Goal: Transaction & Acquisition: Purchase product/service

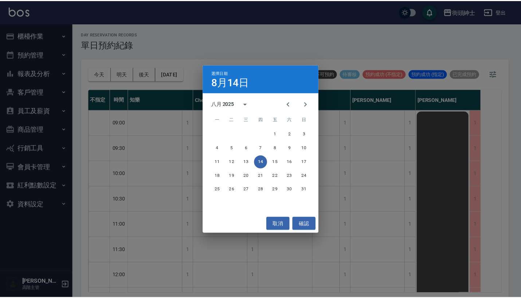
scroll to position [451, 0]
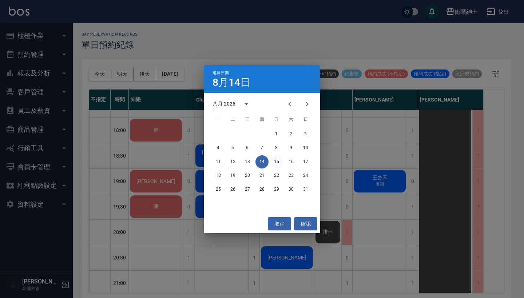
click at [279, 162] on button "15" at bounding box center [276, 162] width 13 height 13
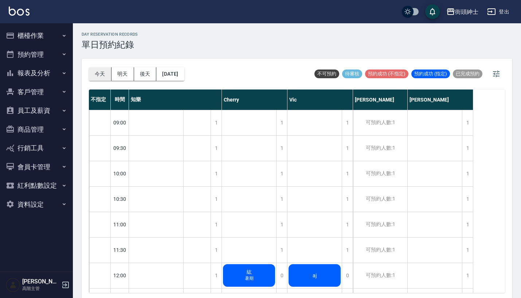
click at [104, 72] on button "今天" at bounding box center [100, 73] width 23 height 13
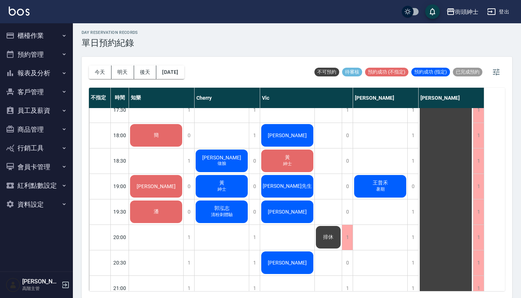
scroll to position [479, 0]
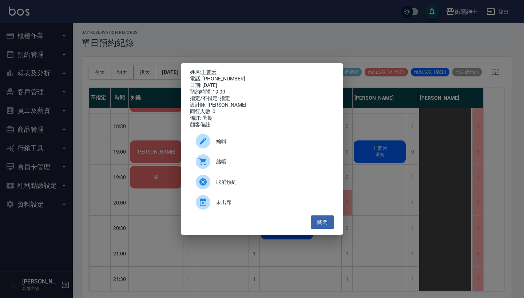
click at [278, 145] on span "編輯" at bounding box center [272, 142] width 112 height 8
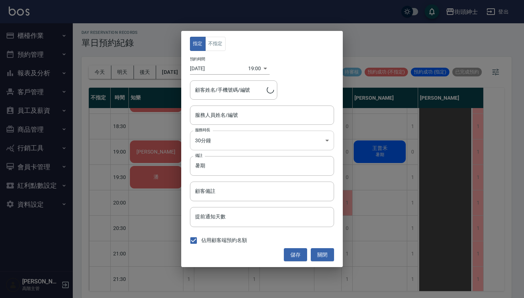
type input "戴比(無代號)"
type input "王普禾/0938471122"
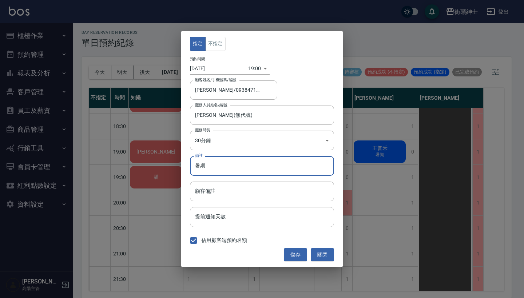
click at [227, 170] on input "暑期" at bounding box center [262, 166] width 144 height 20
type input "暑"
type input "紳士"
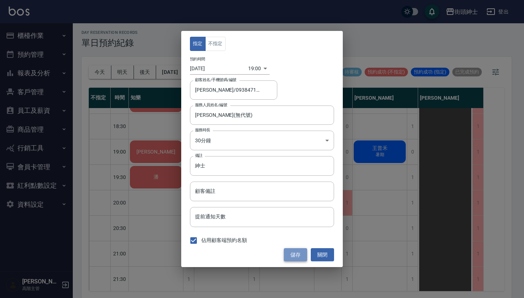
click at [300, 255] on button "儲存" at bounding box center [295, 254] width 23 height 13
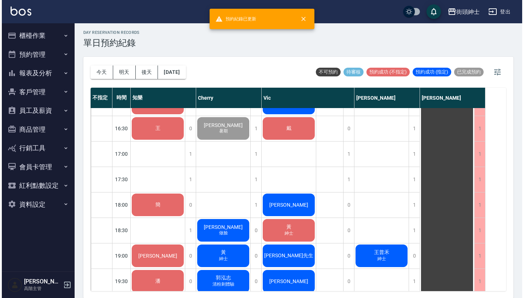
scroll to position [449, 0]
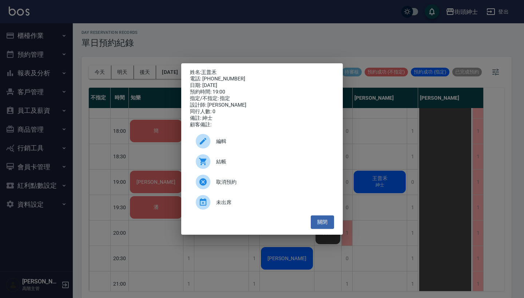
click at [263, 161] on div "結帳" at bounding box center [262, 161] width 144 height 20
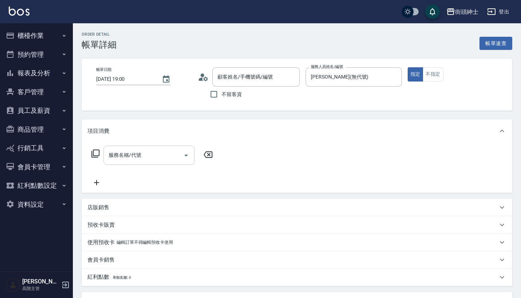
type input "王普禾/0938471122/null"
click at [131, 151] on div "服務名稱/代號 服務名稱/代號" at bounding box center [148, 155] width 91 height 19
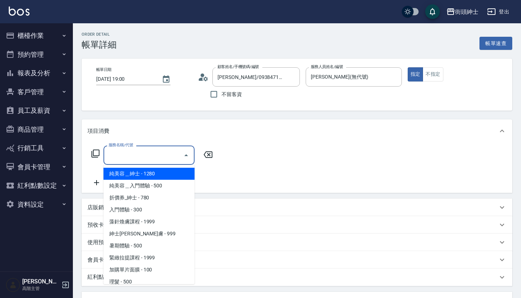
click at [155, 178] on span "純美容＿紳士 - 1280" at bounding box center [148, 174] width 91 height 12
type input "純美容＿紳士"
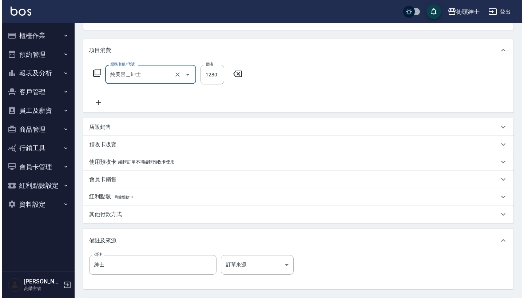
scroll to position [151, 0]
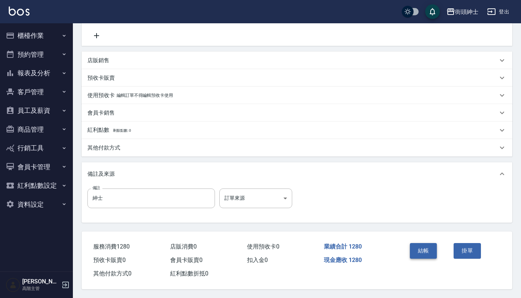
click at [410, 246] on button "結帳" at bounding box center [423, 250] width 27 height 15
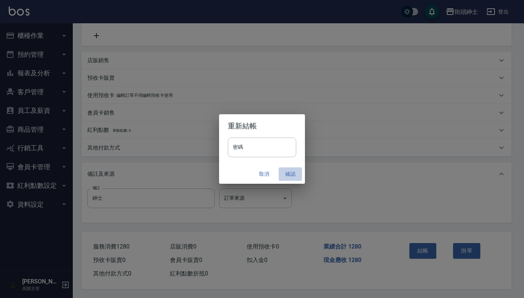
click at [292, 174] on button "確認" at bounding box center [290, 174] width 23 height 13
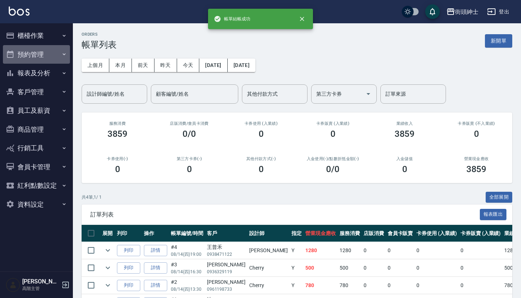
click at [39, 52] on button "預約管理" at bounding box center [36, 54] width 67 height 19
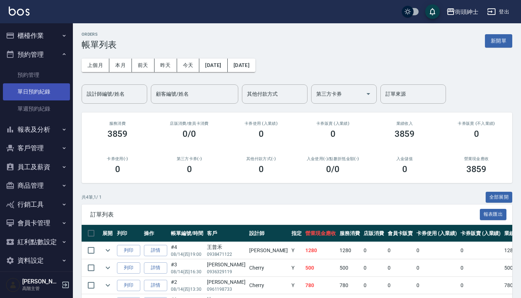
click at [51, 84] on link "單日預約紀錄" at bounding box center [36, 91] width 67 height 17
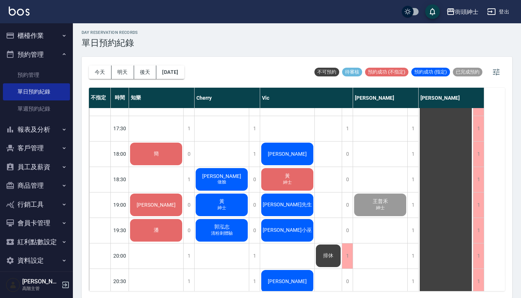
scroll to position [429, 0]
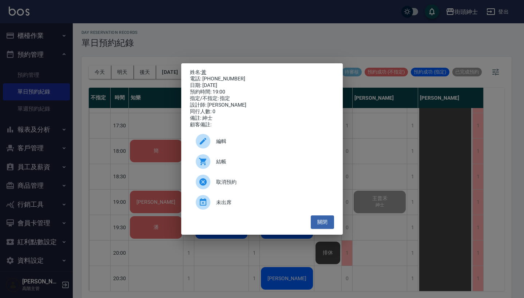
click at [206, 71] on link "黃" at bounding box center [203, 72] width 5 height 6
click at [302, 23] on div "姓名: 黃 電話: 0939526506 日期: 2025/08/14 預約時間: 19:00 指定/不指定: 指定 設計師: Cherry 同行人數: 0 …" at bounding box center [262, 149] width 524 height 298
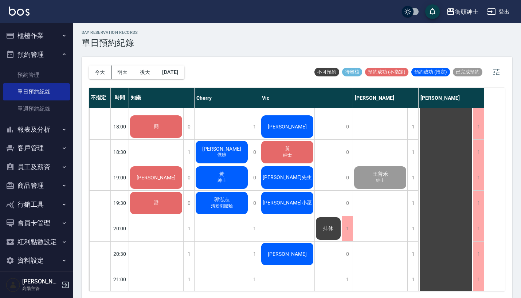
scroll to position [452, 0]
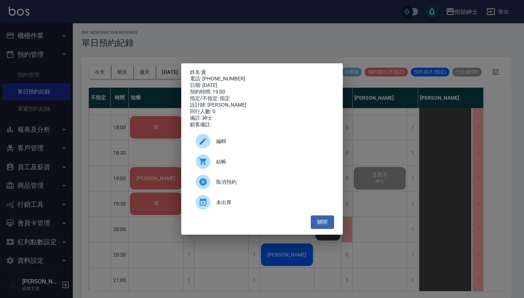
click at [367, 179] on div "姓名: 黃 電話: 0939526506 日期: 2025/08/14 預約時間: 19:00 指定/不指定: 指定 設計師: Cherry 同行人數: 0 …" at bounding box center [262, 149] width 524 height 298
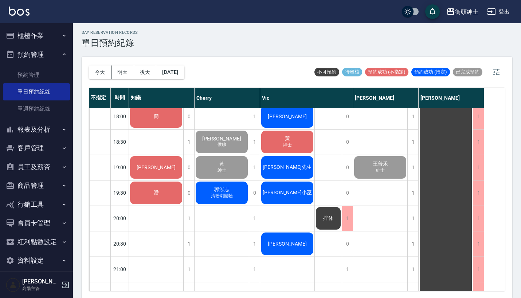
scroll to position [492, 0]
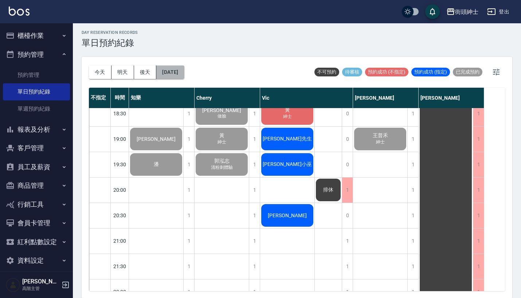
click at [165, 73] on button "[DATE]" at bounding box center [170, 72] width 28 height 13
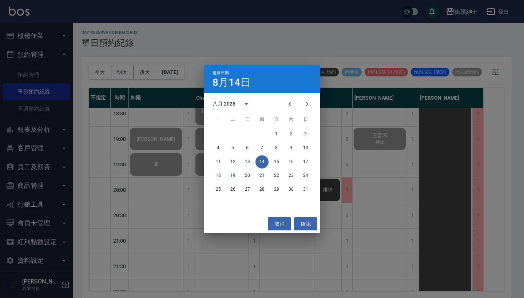
click at [231, 177] on button "19" at bounding box center [233, 175] width 13 height 13
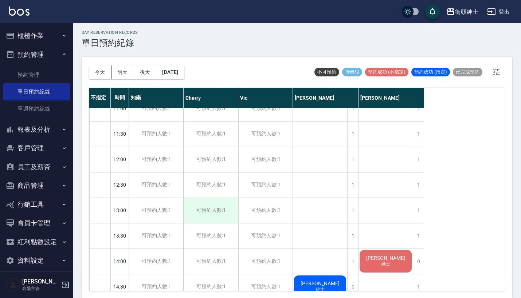
scroll to position [114, 0]
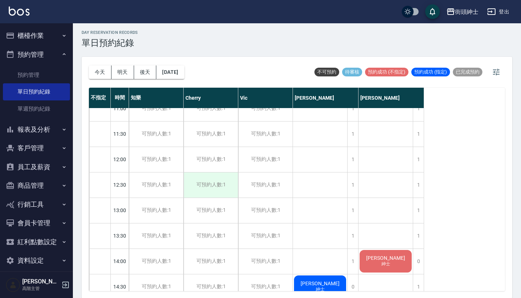
click at [209, 186] on div "可預約人數:1" at bounding box center [211, 185] width 54 height 25
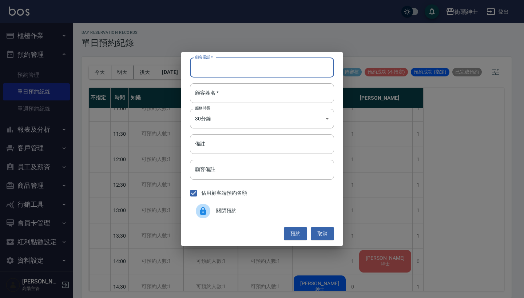
paste input "林昇頡 電話：0905001557"
type input "林昇頡 電話：0905001557"
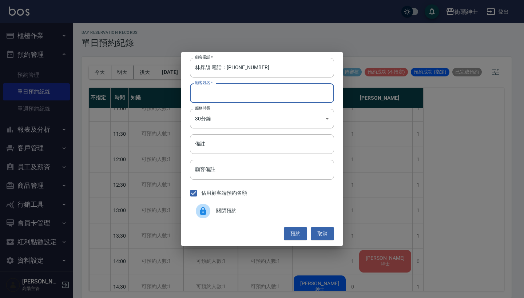
paste input "林昇頡 電話：0905001557"
type input "林昇頡 電話：0905001557"
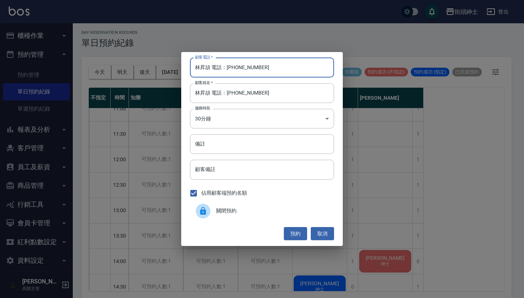
drag, startPoint x: 227, startPoint y: 68, endPoint x: 122, endPoint y: 65, distance: 105.7
click at [122, 65] on div "顧客電話   * 林昇頡 電話：0905001557 顧客電話   * 顧客姓名   * 林昇頡 電話：0905001557 顧客姓名   * 服務時長 30…" at bounding box center [262, 149] width 524 height 298
type input "0905001557"
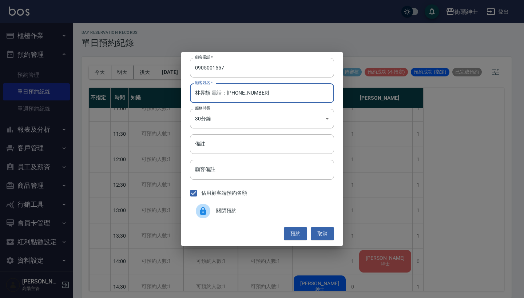
drag, startPoint x: 275, startPoint y: 97, endPoint x: 213, endPoint y: 94, distance: 62.7
click at [212, 94] on input "林昇頡 電話：0905001557" at bounding box center [262, 93] width 144 height 20
type input "林昇頡"
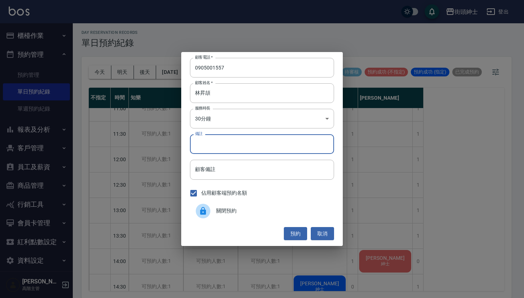
click at [275, 139] on input "備註" at bounding box center [262, 144] width 144 height 20
type input "暑期"
click at [299, 233] on button "預約" at bounding box center [295, 233] width 23 height 13
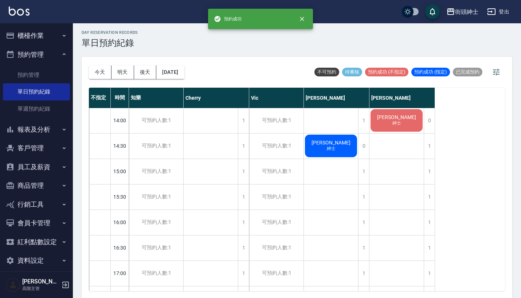
scroll to position [216, 0]
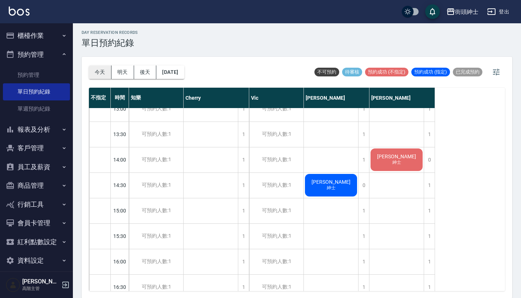
click at [98, 70] on button "今天" at bounding box center [100, 72] width 23 height 13
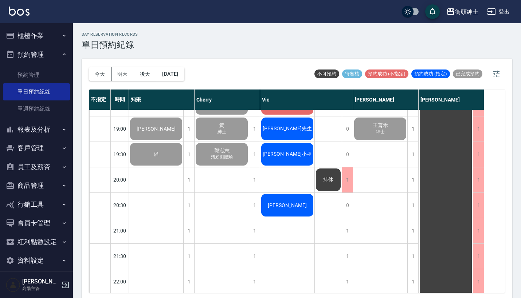
scroll to position [488, 0]
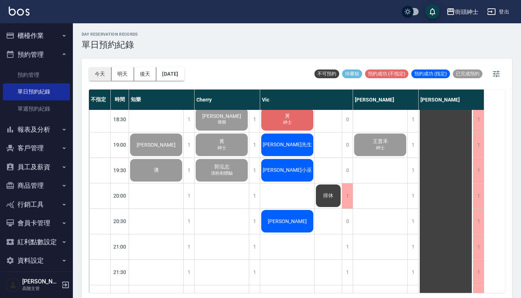
click at [94, 67] on button "今天" at bounding box center [100, 73] width 23 height 13
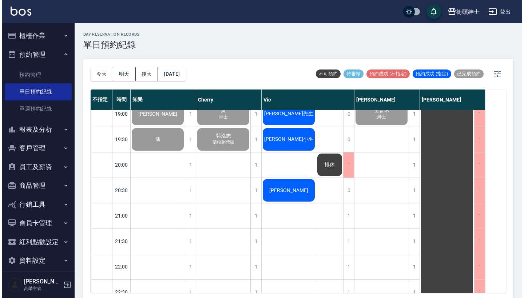
scroll to position [518, 0]
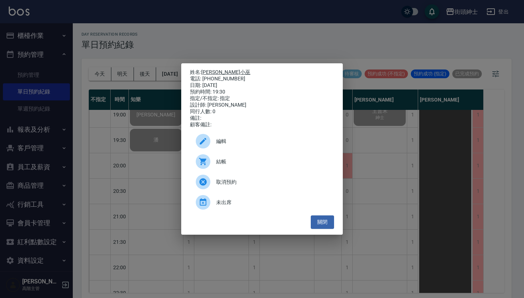
drag, startPoint x: 237, startPoint y: 78, endPoint x: 204, endPoint y: 70, distance: 34.4
click at [204, 70] on div "姓名: Darren小巫 電話: 0931914509 日期: 2025/08/14 預約時間: 19:30 指定/不指定: 指定 設計師: Vic 同行人數…" at bounding box center [262, 98] width 144 height 59
copy div "姓名: Darren小巫 電話: 0931914509"
click at [314, 42] on div "姓名: Darren小巫 電話: 0931914509 日期: 2025/08/14 預約時間: 19:30 指定/不指定: 指定 設計師: Vic 同行人數…" at bounding box center [262, 149] width 524 height 298
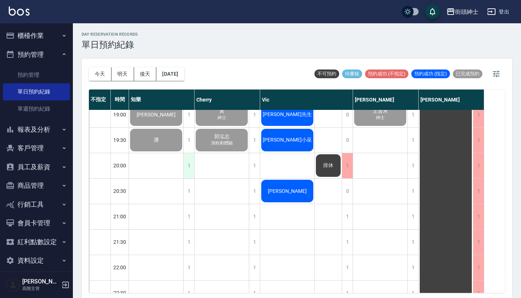
click at [190, 162] on div "1" at bounding box center [188, 165] width 11 height 25
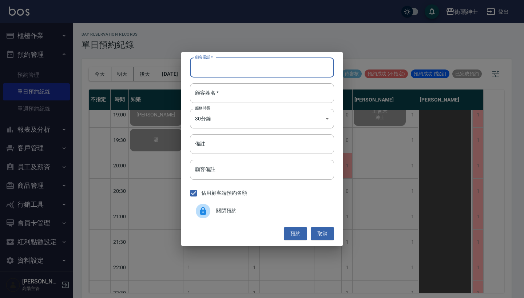
paste input "Darren小巫 電話: 0931914509"
type input "Darren小巫 電話: 0931914509"
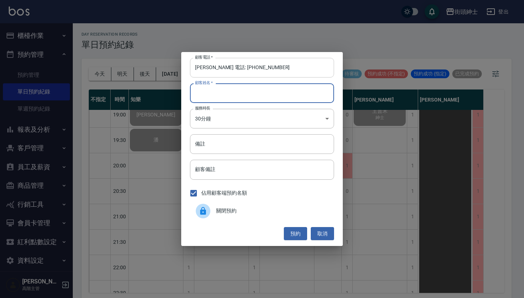
type input "ㄒ"
paste input "Darren小巫 電話: 0931914509"
type input "Darren小巫 電話: 0931914509"
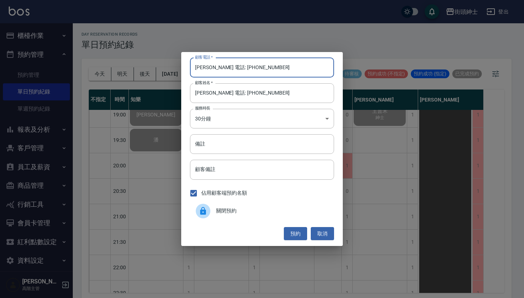
drag, startPoint x: 235, startPoint y: 67, endPoint x: 162, endPoint y: 67, distance: 72.5
click at [162, 67] on div "顧客電話   * Darren小巫 電話: 0931914509 顧客電話   * 顧客姓名   * Darren小巫 電話: 0931914509 顧客姓名…" at bounding box center [262, 149] width 524 height 298
type input "0931914509"
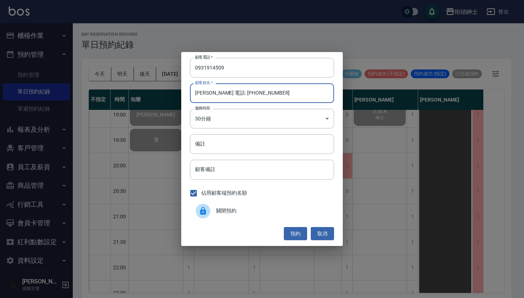
drag, startPoint x: 290, startPoint y: 98, endPoint x: 219, endPoint y: 94, distance: 70.8
click at [219, 94] on input "Darren小巫 電話: 0931914509" at bounding box center [262, 93] width 144 height 20
type input "小巫"
click at [292, 235] on button "預約" at bounding box center [295, 233] width 23 height 13
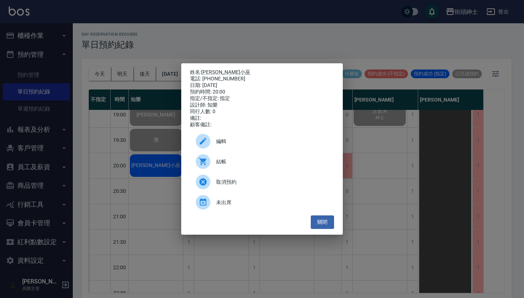
click at [248, 166] on span "結帳" at bounding box center [272, 162] width 112 height 8
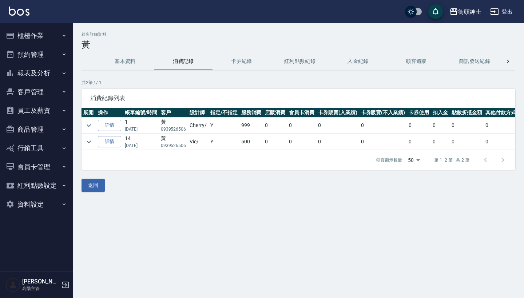
click at [243, 65] on button "卡券紀錄" at bounding box center [242, 61] width 58 height 17
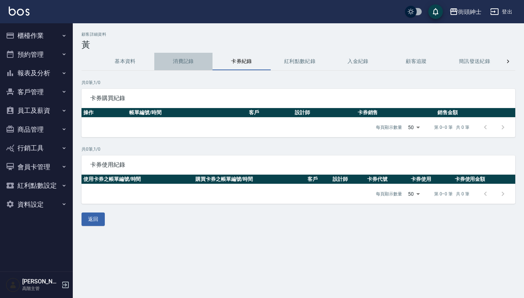
click at [189, 59] on button "消費記錄" at bounding box center [183, 61] width 58 height 17
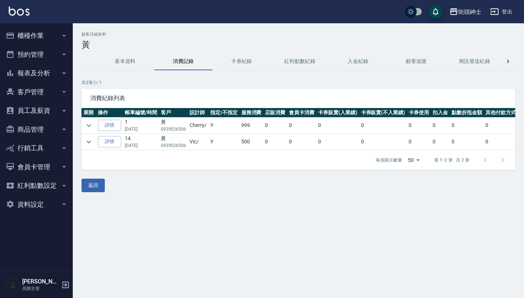
click at [509, 61] on icon at bounding box center [508, 61] width 7 height 7
click at [95, 60] on div at bounding box center [89, 61] width 15 height 17
click at [123, 60] on button "基本資料" at bounding box center [125, 61] width 58 height 17
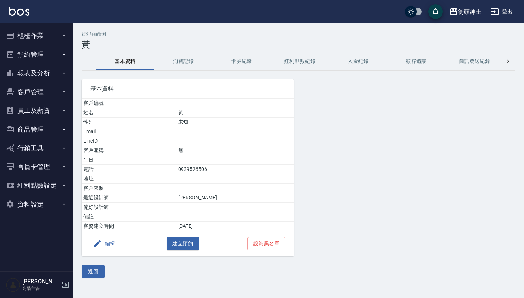
click at [177, 62] on button "消費記錄" at bounding box center [183, 61] width 58 height 17
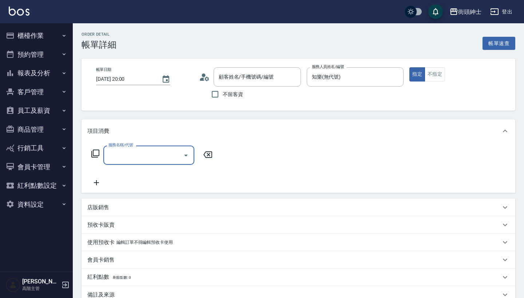
type input "[PERSON_NAME]/0931914509/null"
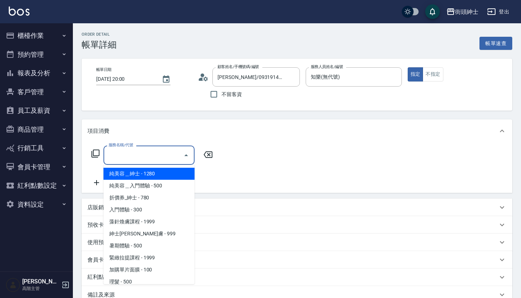
click at [150, 149] on input "服務名稱/代號" at bounding box center [144, 155] width 74 height 13
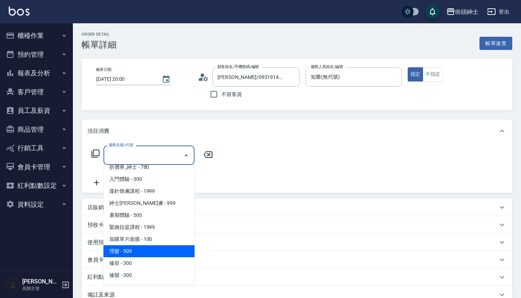
scroll to position [31, 0]
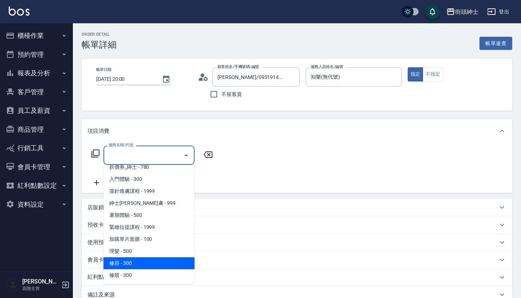
click at [150, 262] on span "修容 - 300" at bounding box center [148, 263] width 91 height 12
type input "修容(A03)"
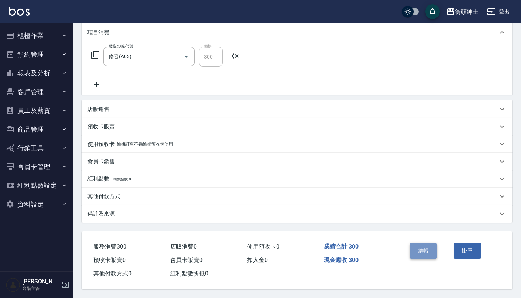
click at [424, 244] on button "結帳" at bounding box center [423, 250] width 27 height 15
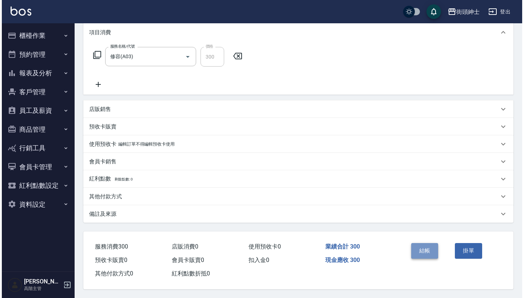
scroll to position [102, 0]
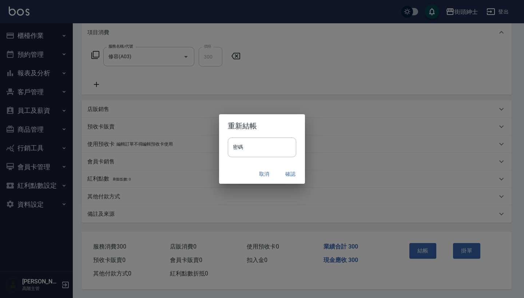
click at [287, 172] on button "確認" at bounding box center [290, 174] width 23 height 13
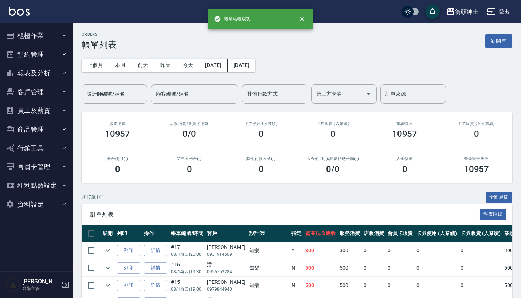
click at [36, 52] on button "預約管理" at bounding box center [36, 54] width 67 height 19
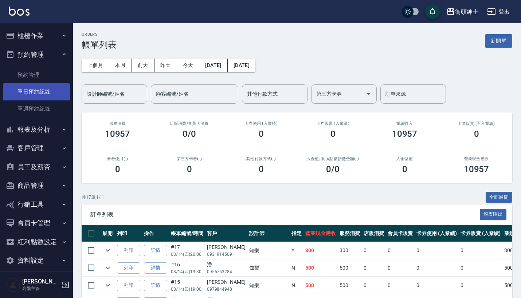
click at [36, 98] on link "單日預約紀錄" at bounding box center [36, 91] width 67 height 17
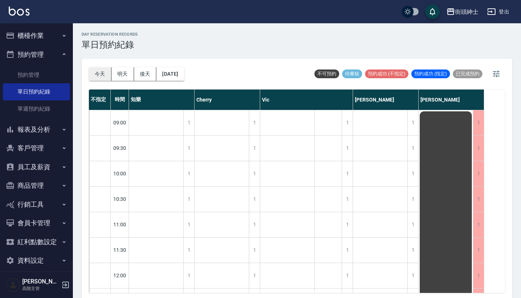
click at [98, 78] on button "今天" at bounding box center [100, 73] width 23 height 13
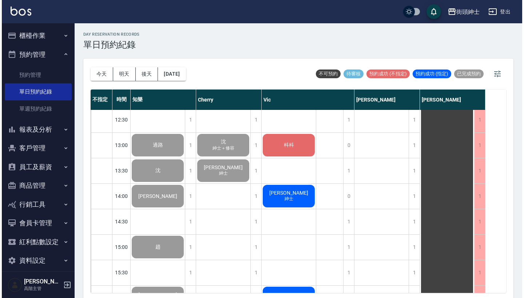
scroll to position [181, 0]
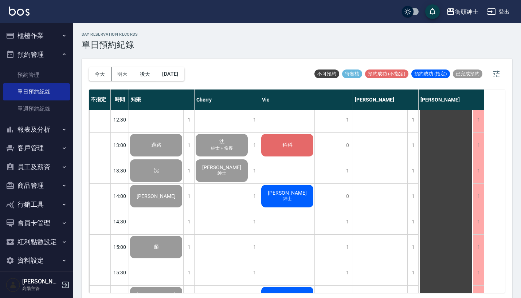
click at [183, 147] on div "科科" at bounding box center [156, 145] width 54 height 25
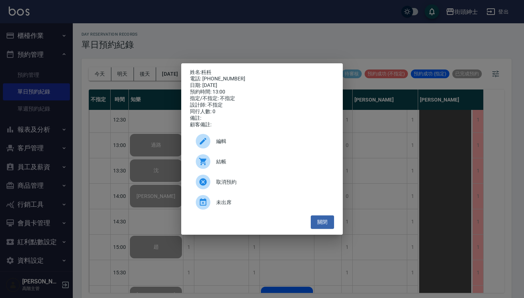
click at [282, 166] on span "結帳" at bounding box center [272, 162] width 112 height 8
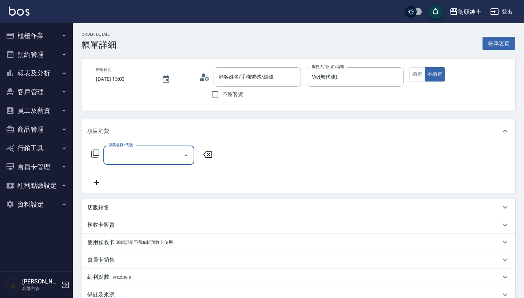
type input "科科/0908556639/null"
click at [137, 162] on div "服務名稱/代號" at bounding box center [148, 155] width 91 height 19
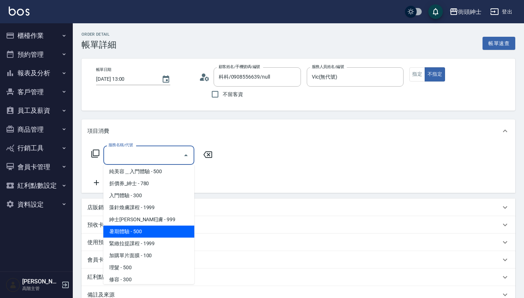
scroll to position [25, 0]
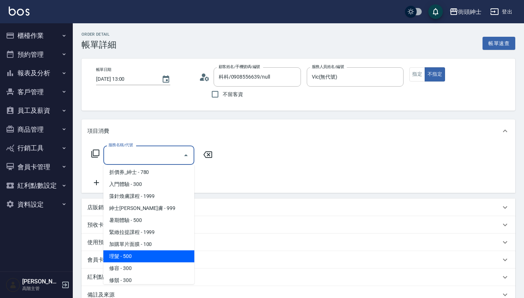
click at [149, 261] on span "理髮 - 500" at bounding box center [148, 257] width 91 height 12
type input "理髮(A02)"
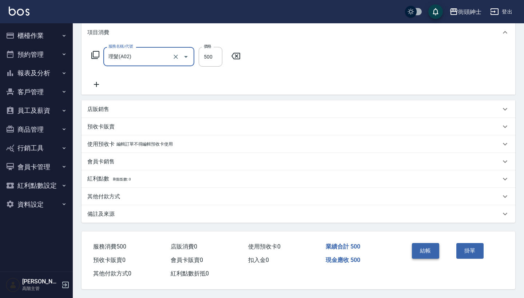
scroll to position [102, 0]
click at [421, 245] on button "結帳" at bounding box center [425, 250] width 27 height 15
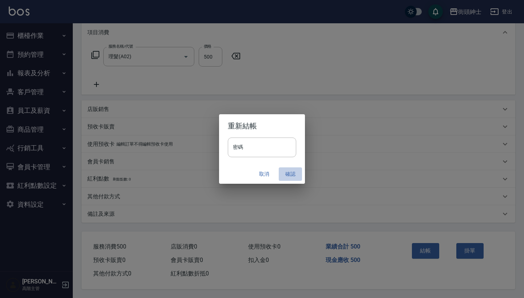
click at [291, 176] on button "確認" at bounding box center [290, 174] width 23 height 13
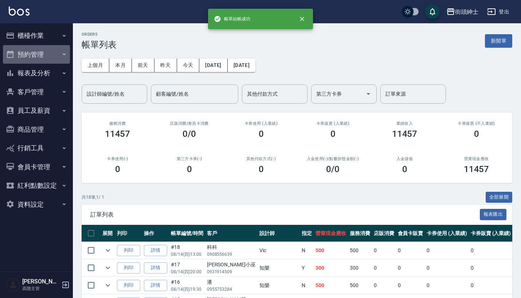
click at [56, 58] on button "預約管理" at bounding box center [36, 54] width 67 height 19
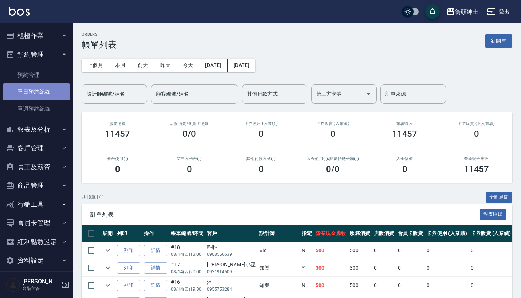
click at [55, 94] on link "單日預約紀錄" at bounding box center [36, 91] width 67 height 17
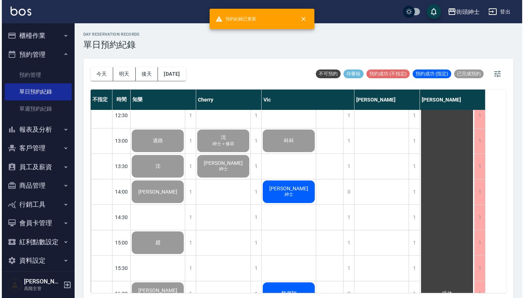
scroll to position [191, 0]
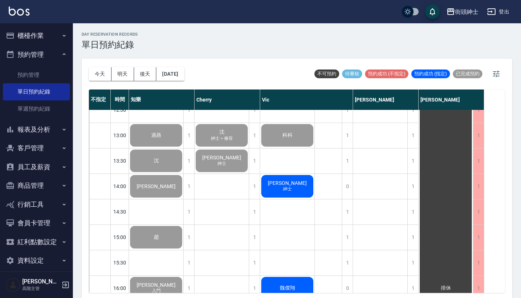
click at [183, 148] on div "雨賢 紳士" at bounding box center [156, 135] width 54 height 25
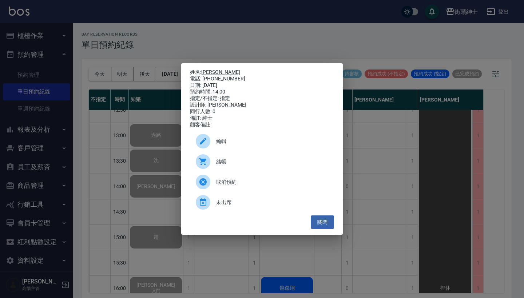
click at [263, 162] on span "結帳" at bounding box center [272, 162] width 112 height 8
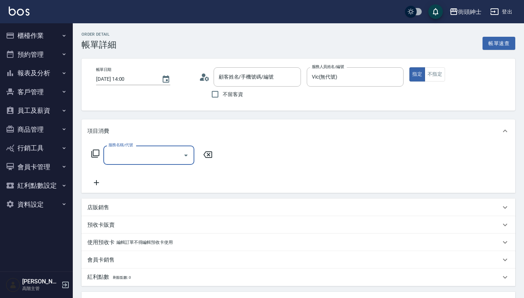
type input "[PERSON_NAME]/0961198733/null"
click at [172, 144] on div "服務名稱/代號 服務名稱/代號" at bounding box center [299, 168] width 434 height 50
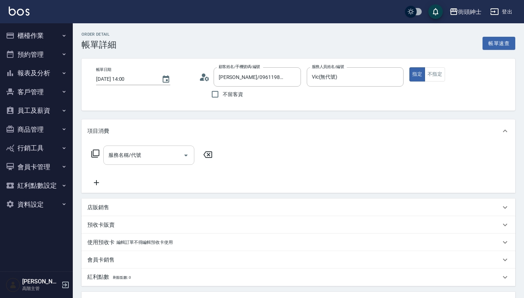
click at [171, 153] on input "服務名稱/代號" at bounding box center [144, 155] width 74 height 13
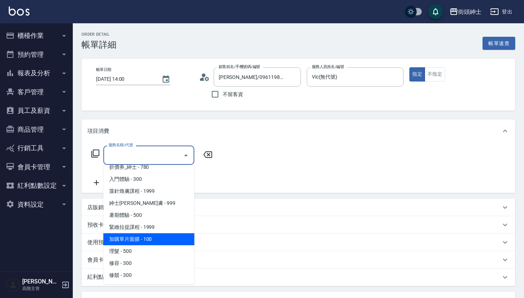
scroll to position [31, 0]
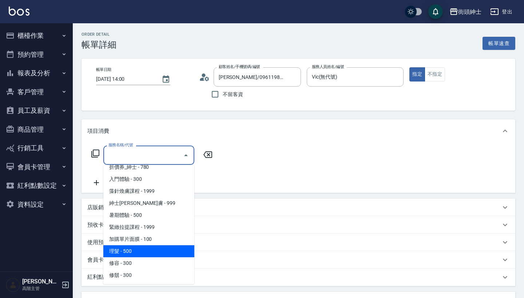
click at [168, 248] on span "理髮 - 500" at bounding box center [148, 251] width 91 height 12
type input "理髮(A02)"
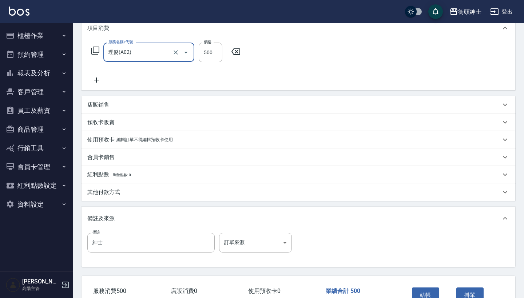
scroll to position [151, 0]
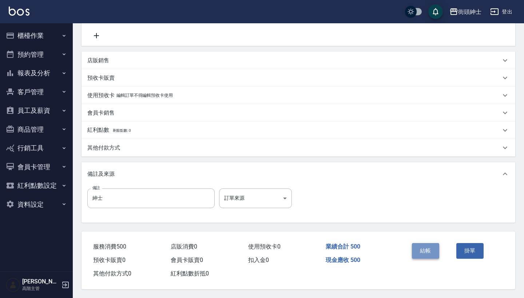
click at [432, 252] on button "結帳" at bounding box center [425, 250] width 27 height 15
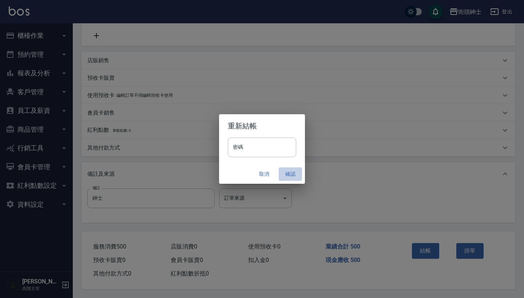
click at [291, 174] on button "確認" at bounding box center [290, 174] width 23 height 13
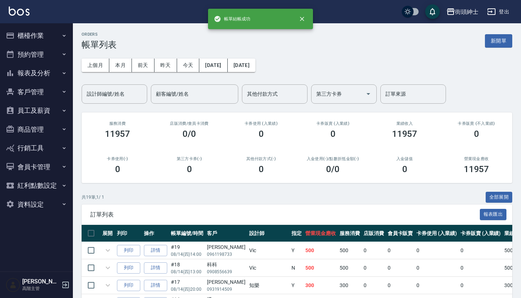
click at [49, 57] on button "預約管理" at bounding box center [36, 54] width 67 height 19
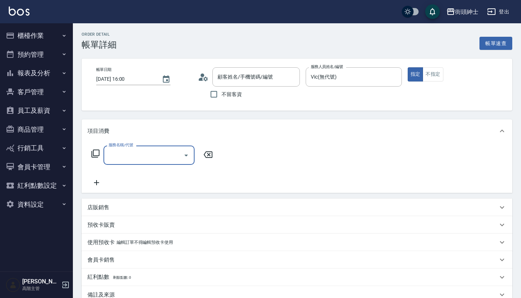
type input "[PERSON_NAME]/0912664088/null"
click at [157, 146] on div "服務名稱/代號" at bounding box center [148, 155] width 91 height 19
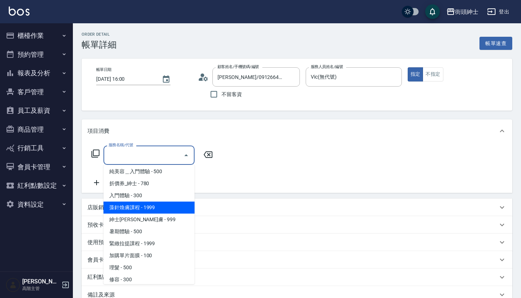
scroll to position [19, 0]
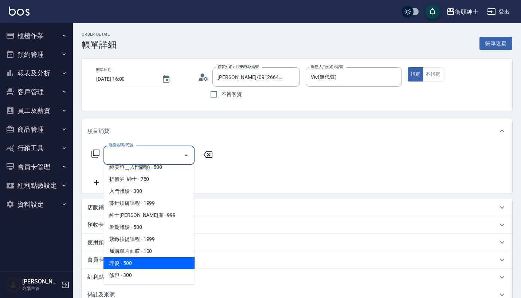
click at [151, 267] on span "理髮 - 500" at bounding box center [148, 263] width 91 height 12
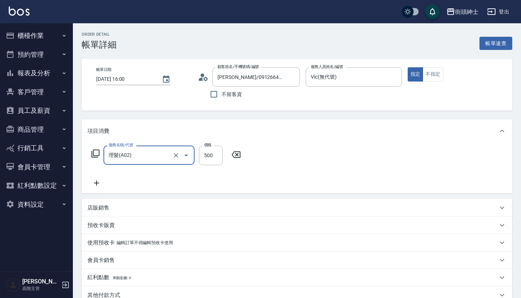
type input "理髮(A02)"
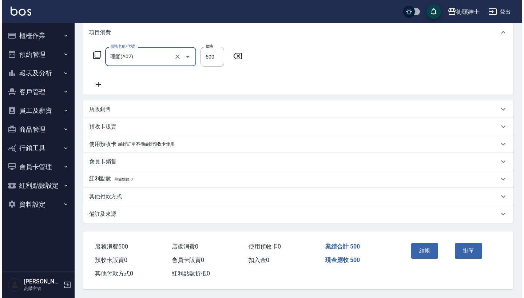
scroll to position [102, 0]
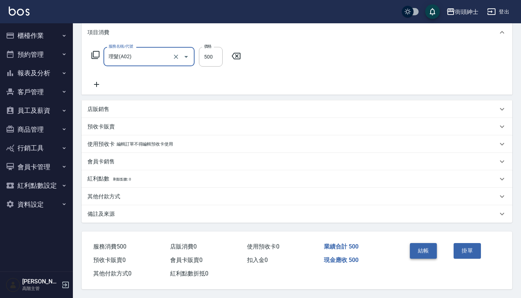
click at [417, 243] on button "結帳" at bounding box center [423, 250] width 27 height 15
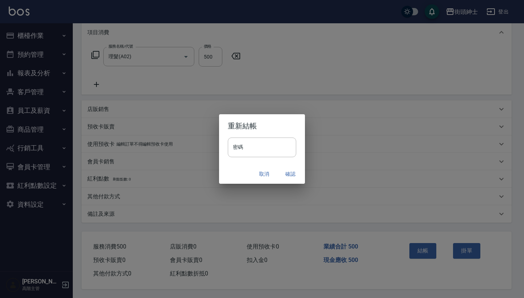
click at [290, 165] on div "取消 確認" at bounding box center [262, 174] width 86 height 19
click at [290, 172] on button "確認" at bounding box center [290, 174] width 23 height 13
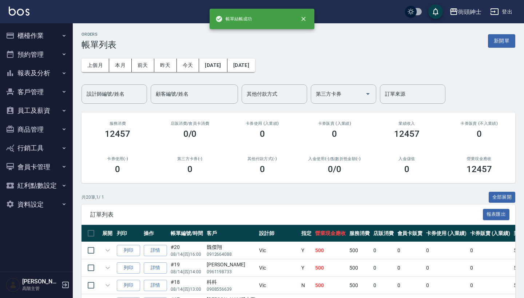
click at [56, 51] on button "預約管理" at bounding box center [36, 54] width 67 height 19
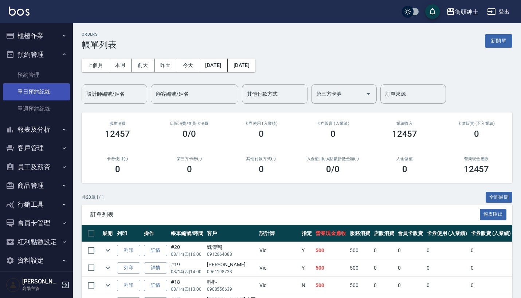
click at [47, 92] on link "單日預約紀錄" at bounding box center [36, 91] width 67 height 17
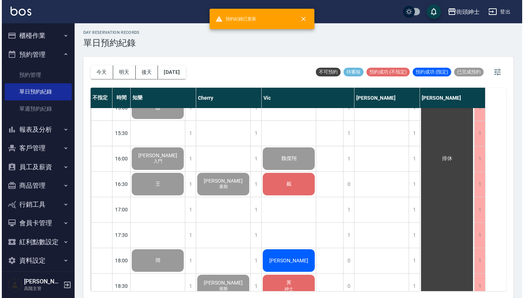
scroll to position [326, 0]
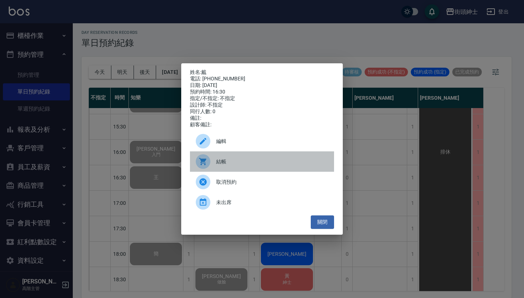
click at [261, 166] on span "結帳" at bounding box center [272, 162] width 112 height 8
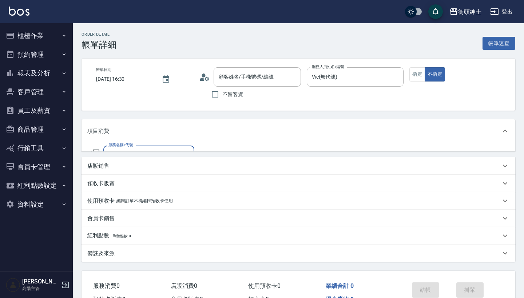
type input "戴/[PHONE_NUMBER]/null"
click at [154, 163] on div "服務名稱/代號" at bounding box center [148, 155] width 91 height 19
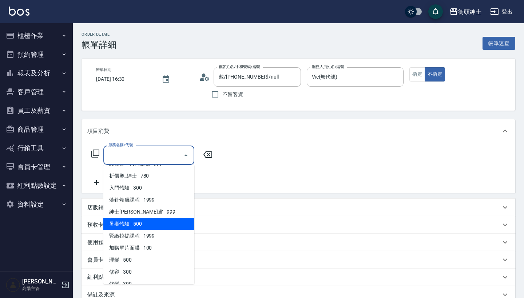
scroll to position [27, 0]
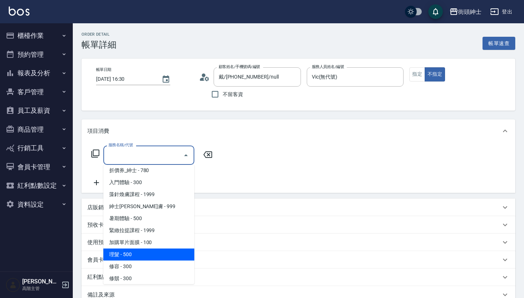
click at [164, 257] on span "理髮 - 500" at bounding box center [148, 255] width 91 height 12
type input "理髮(A02)"
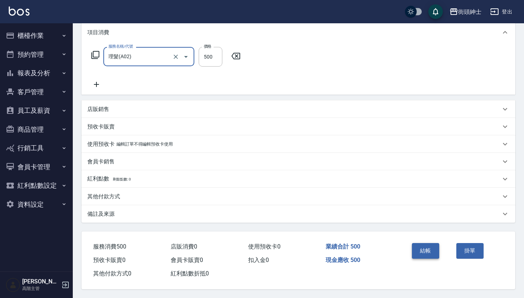
click at [423, 246] on button "結帳" at bounding box center [425, 250] width 27 height 15
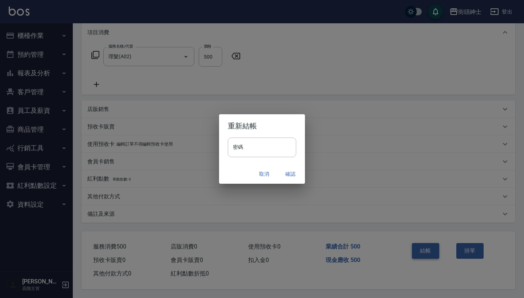
scroll to position [102, 0]
click at [290, 168] on button "確認" at bounding box center [290, 174] width 23 height 13
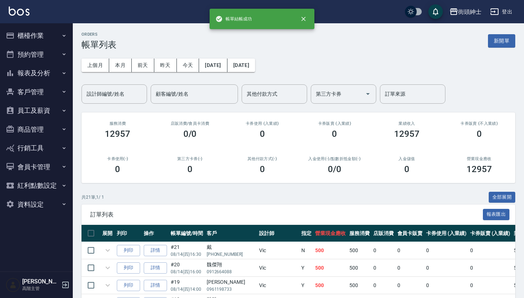
click at [53, 53] on button "預約管理" at bounding box center [36, 54] width 67 height 19
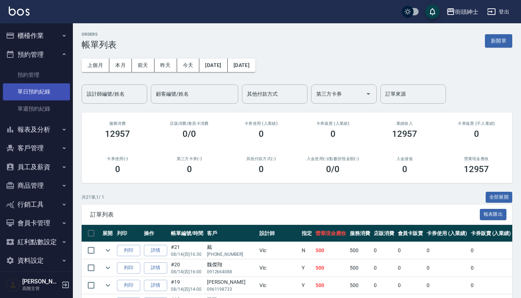
click at [52, 89] on link "單日預約紀錄" at bounding box center [36, 91] width 67 height 17
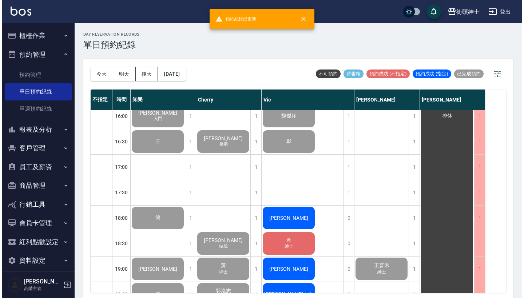
scroll to position [370, 0]
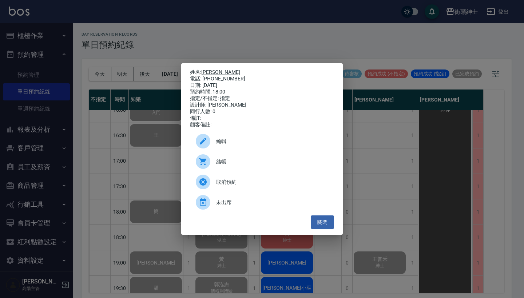
click at [261, 166] on span "結帳" at bounding box center [272, 162] width 112 height 8
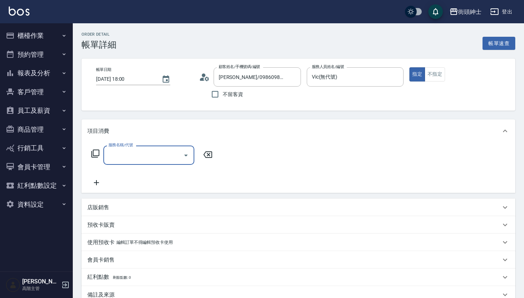
click at [155, 151] on input "服務名稱/代號" at bounding box center [144, 155] width 74 height 13
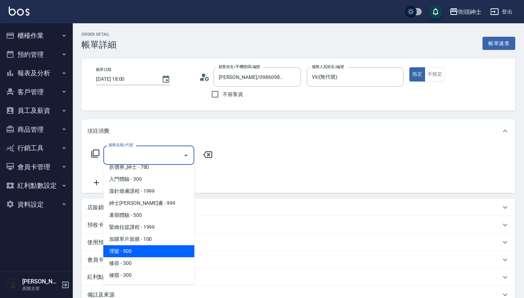
scroll to position [31, 0]
click at [153, 248] on span "理髮 - 500" at bounding box center [148, 251] width 91 height 12
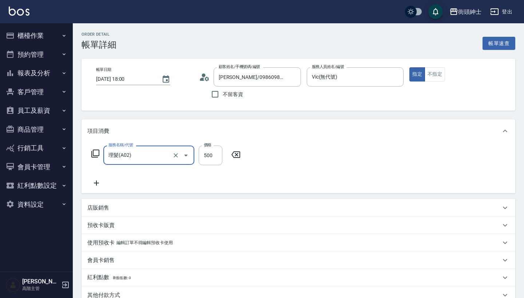
type input "理髮(A02)"
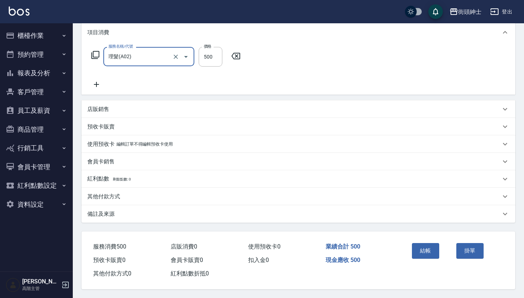
scroll to position [102, 0]
click at [422, 256] on div "結帳" at bounding box center [431, 256] width 44 height 32
click at [422, 252] on button "結帳" at bounding box center [425, 250] width 27 height 15
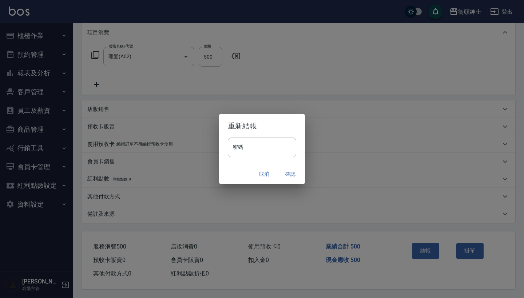
click at [292, 180] on button "確認" at bounding box center [290, 174] width 23 height 13
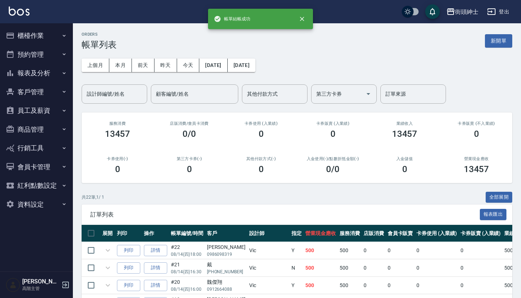
click at [58, 47] on button "預約管理" at bounding box center [36, 54] width 67 height 19
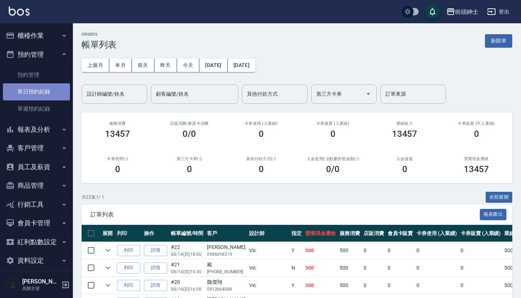
click at [51, 91] on link "單日預約紀錄" at bounding box center [36, 91] width 67 height 17
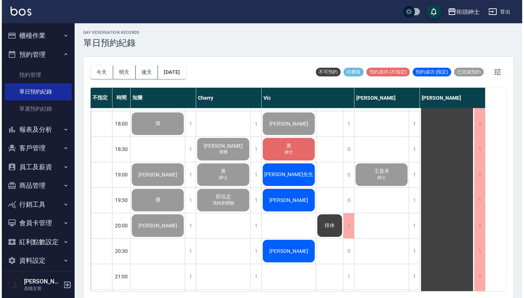
scroll to position [455, 0]
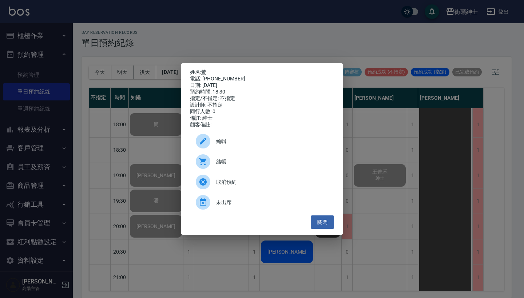
click at [249, 166] on span "結帳" at bounding box center [272, 162] width 112 height 8
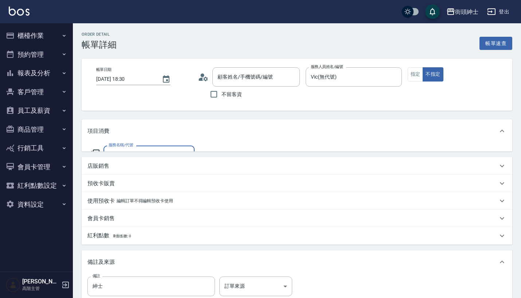
type input "黃/0939526506/null"
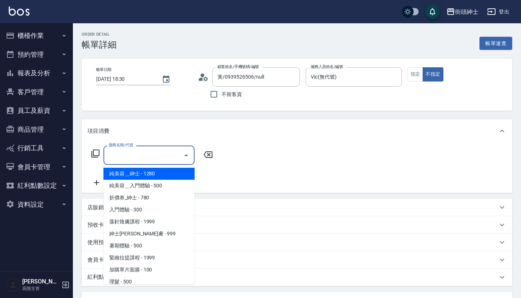
click at [144, 159] on input "服務名稱/代號" at bounding box center [144, 155] width 74 height 13
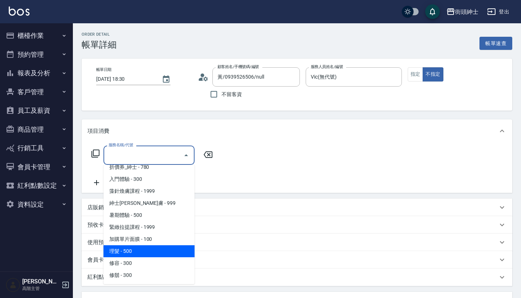
scroll to position [31, 0]
click at [150, 249] on span "理髮 - 500" at bounding box center [148, 251] width 91 height 12
type input "理髮(A02)"
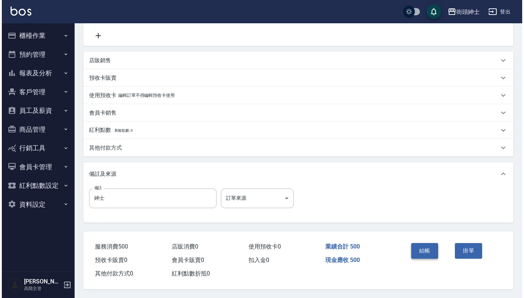
scroll to position [151, 0]
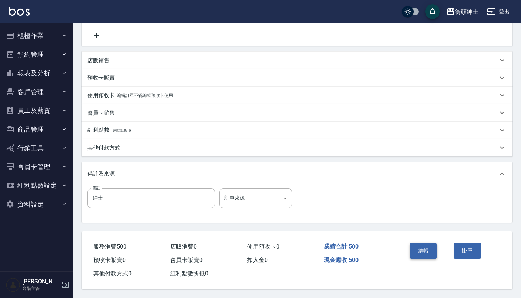
click at [422, 245] on button "結帳" at bounding box center [423, 250] width 27 height 15
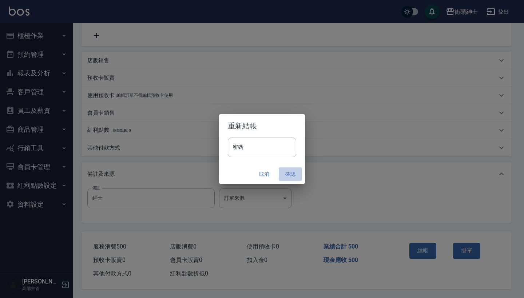
click at [291, 173] on button "確認" at bounding box center [290, 174] width 23 height 13
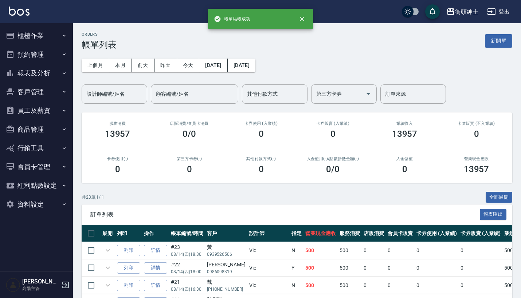
click at [60, 50] on button "預約管理" at bounding box center [36, 54] width 67 height 19
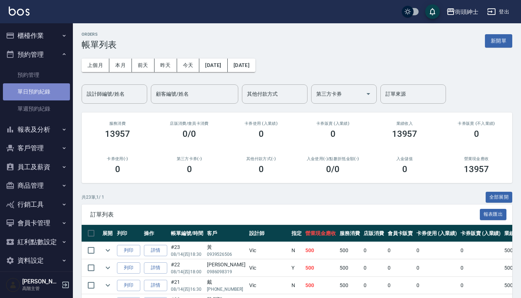
click at [57, 93] on link "單日預約紀錄" at bounding box center [36, 91] width 67 height 17
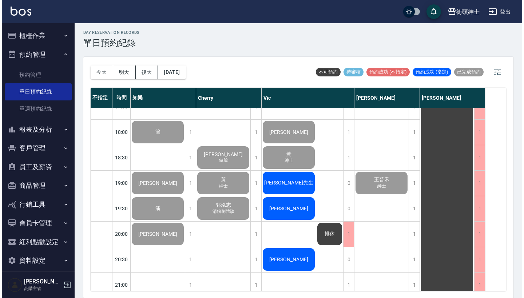
scroll to position [446, 0]
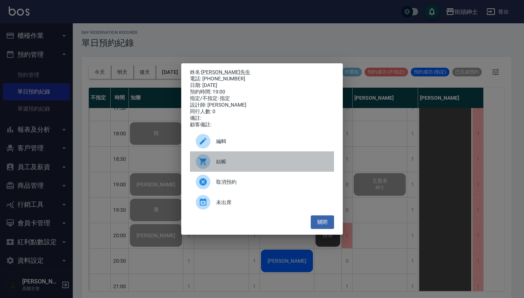
click at [254, 162] on span "結帳" at bounding box center [272, 162] width 112 height 8
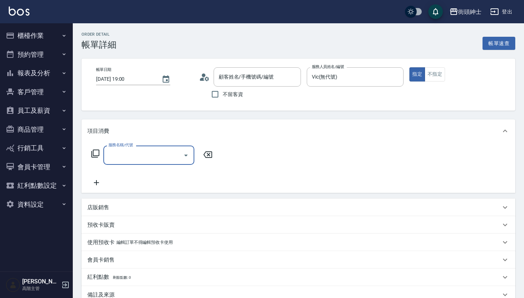
type input "[PERSON_NAME]先生/0937-702940/null"
click at [154, 154] on input "服務名稱/代號" at bounding box center [144, 155] width 74 height 13
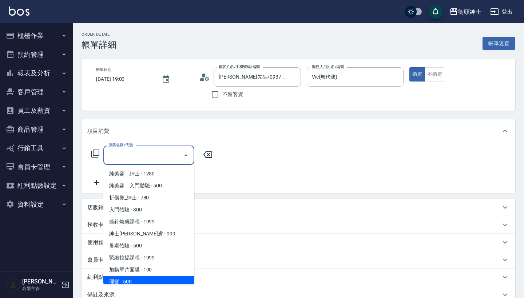
click at [156, 278] on span "理髮 - 500" at bounding box center [148, 282] width 91 height 12
type input "理髮(A02)"
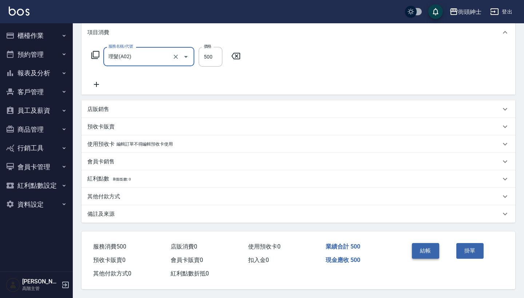
scroll to position [102, 0]
click at [414, 247] on button "結帳" at bounding box center [425, 250] width 27 height 15
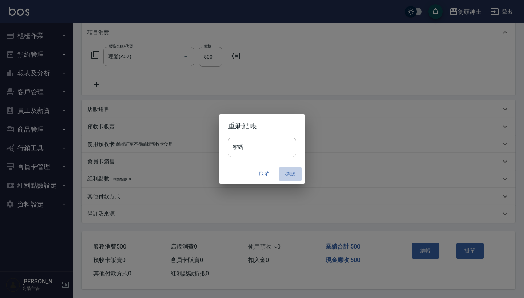
click at [286, 176] on button "確認" at bounding box center [290, 174] width 23 height 13
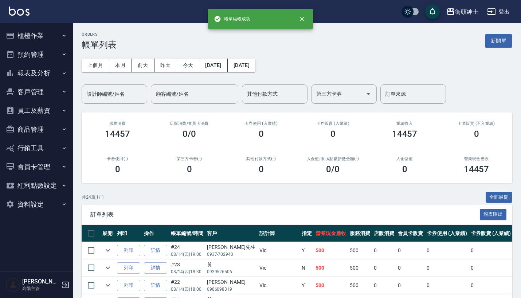
click at [53, 53] on button "預約管理" at bounding box center [36, 54] width 67 height 19
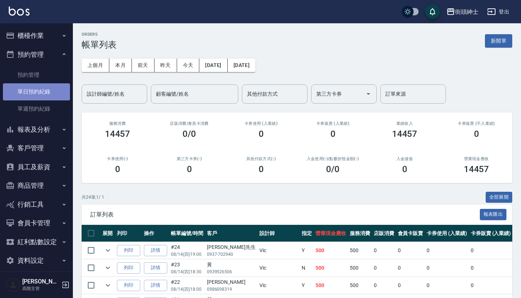
click at [50, 97] on link "單日預約紀錄" at bounding box center [36, 91] width 67 height 17
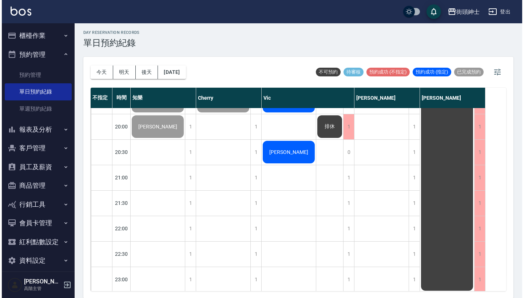
scroll to position [515, 0]
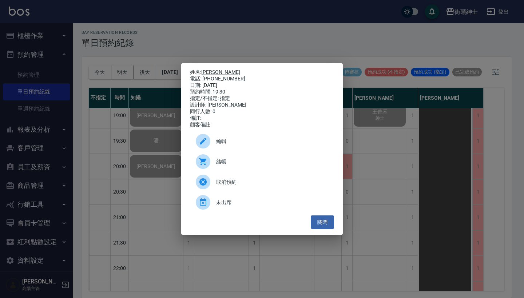
click at [243, 163] on span "結帳" at bounding box center [272, 162] width 112 height 8
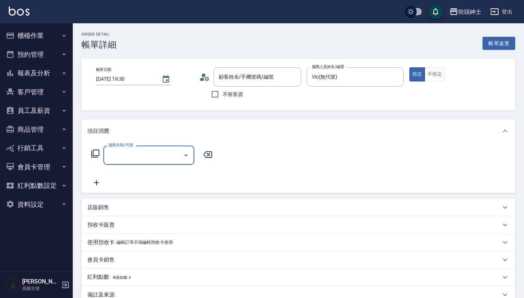
type input "[PERSON_NAME]/0931914509/null"
click at [144, 147] on div "服務名稱/代號" at bounding box center [148, 155] width 91 height 19
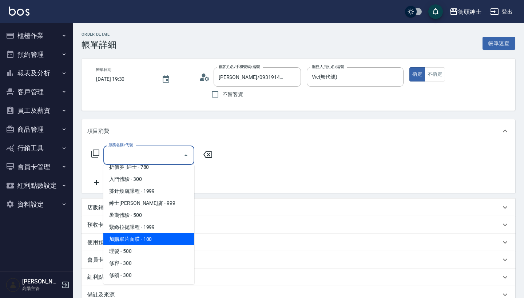
scroll to position [31, 0]
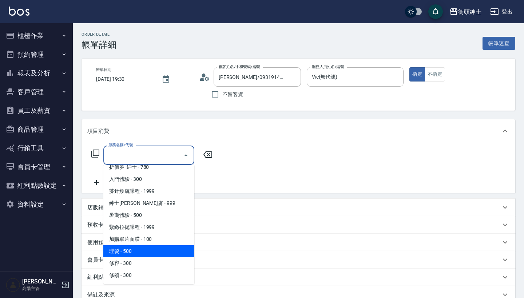
click at [150, 249] on span "理髮 - 500" at bounding box center [148, 251] width 91 height 12
type input "理髮(A02)"
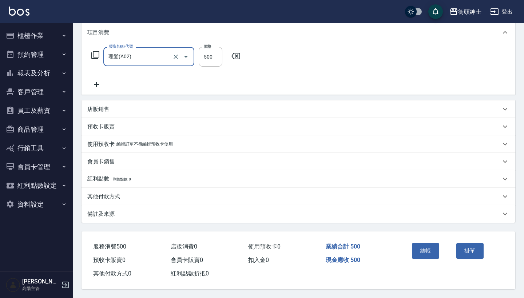
scroll to position [102, 0]
click at [422, 244] on button "結帳" at bounding box center [425, 250] width 27 height 15
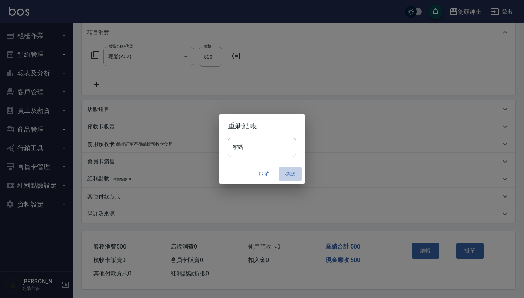
click at [290, 173] on button "確認" at bounding box center [290, 174] width 23 height 13
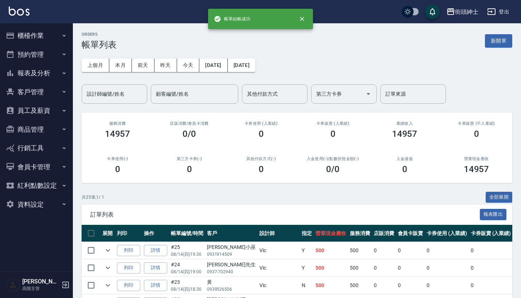
click at [57, 54] on button "預約管理" at bounding box center [36, 54] width 67 height 19
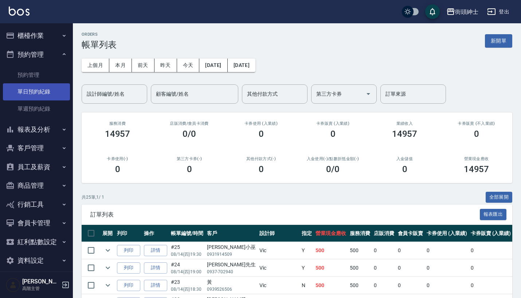
click at [57, 88] on link "單日預約紀錄" at bounding box center [36, 91] width 67 height 17
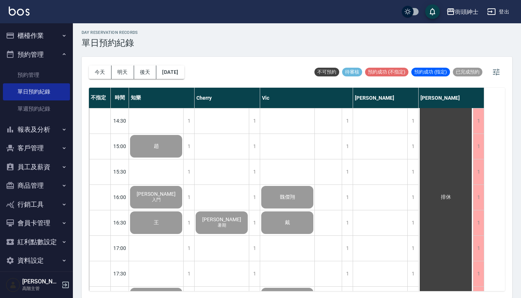
scroll to position [130, 0]
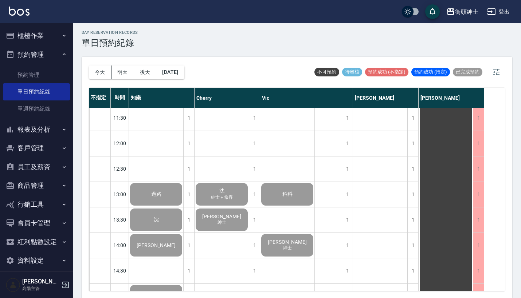
click at [46, 28] on button "櫃檯作業" at bounding box center [36, 35] width 67 height 19
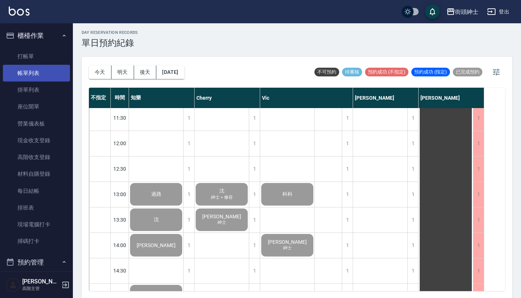
click at [48, 71] on link "帳單列表" at bounding box center [36, 73] width 67 height 17
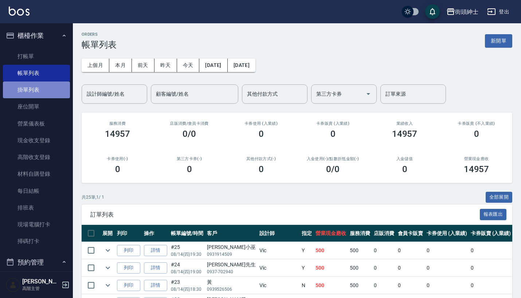
click at [53, 87] on link "掛單列表" at bounding box center [36, 90] width 67 height 17
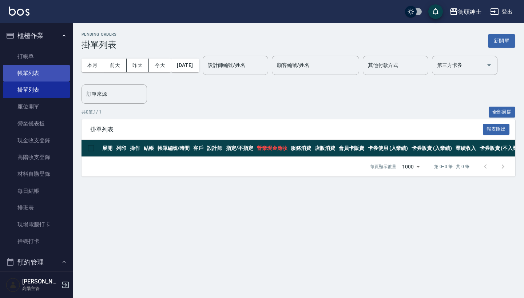
click at [54, 67] on link "帳單列表" at bounding box center [36, 73] width 67 height 17
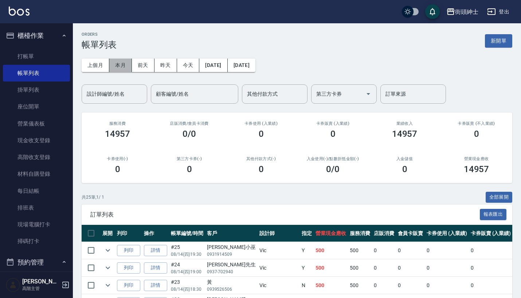
click at [119, 62] on button "本月" at bounding box center [120, 65] width 23 height 13
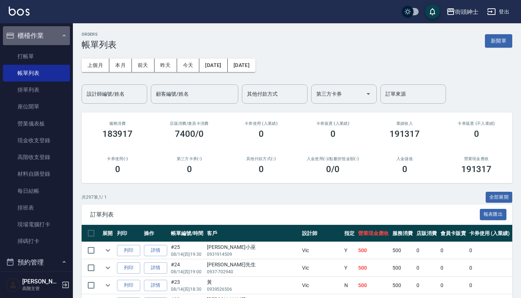
click at [47, 35] on button "櫃檯作業" at bounding box center [36, 35] width 67 height 19
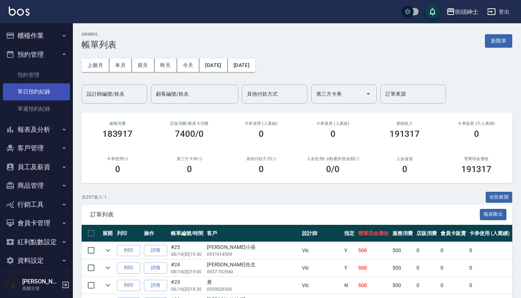
click at [50, 93] on link "單日預約紀錄" at bounding box center [36, 91] width 67 height 17
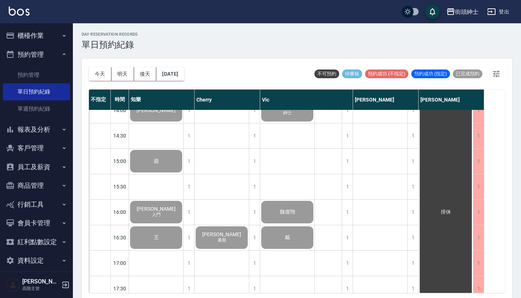
scroll to position [181, 0]
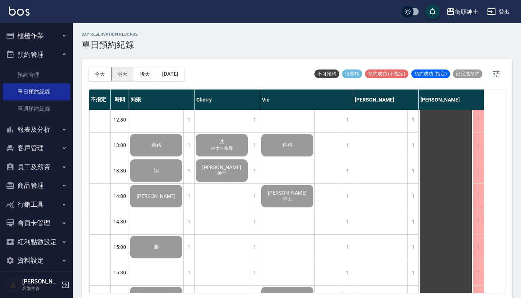
click at [122, 73] on button "明天" at bounding box center [122, 73] width 23 height 13
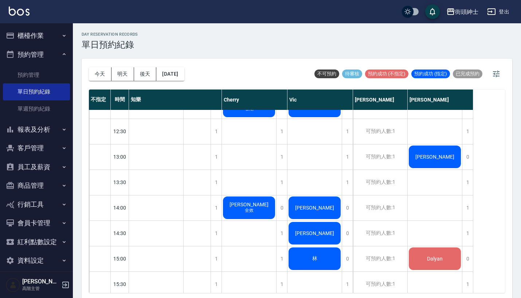
scroll to position [192, 0]
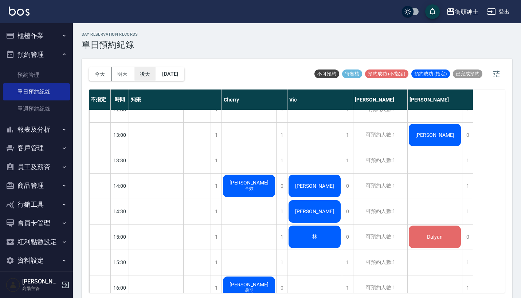
click at [144, 73] on button "後天" at bounding box center [145, 73] width 23 height 13
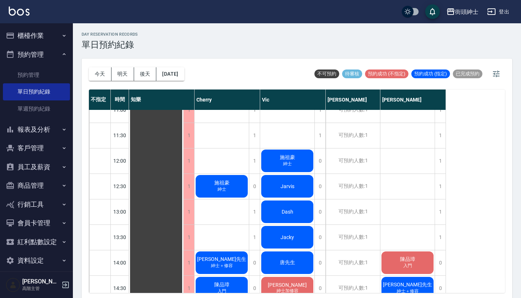
scroll to position [37, 0]
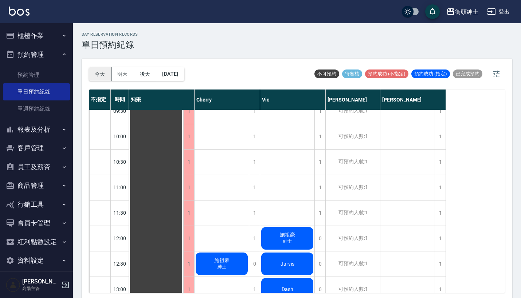
click at [98, 71] on button "今天" at bounding box center [100, 73] width 23 height 13
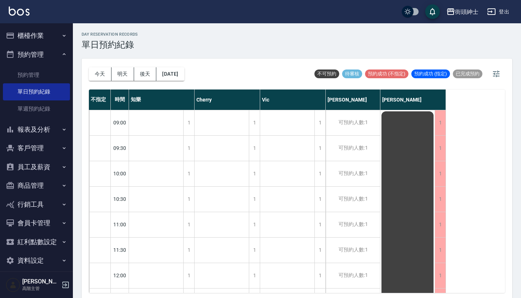
click at [43, 34] on button "櫃檯作業" at bounding box center [36, 35] width 67 height 19
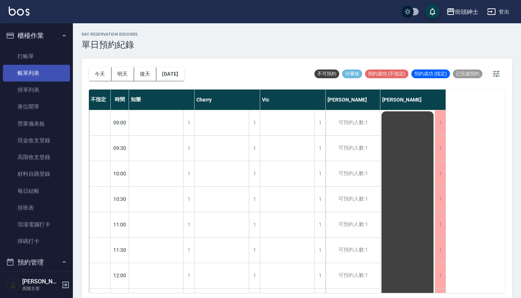
click at [47, 78] on link "帳單列表" at bounding box center [36, 73] width 67 height 17
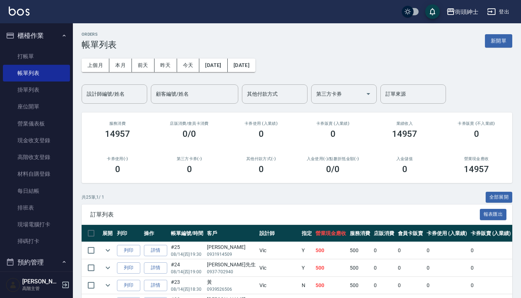
click at [39, 31] on button "櫃檯作業" at bounding box center [36, 35] width 67 height 19
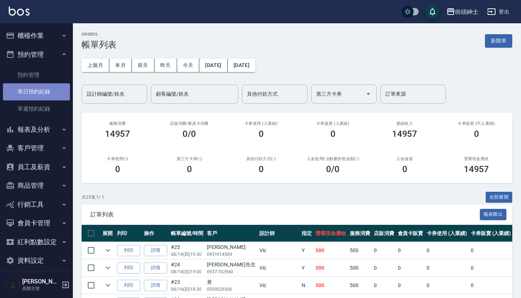
click at [53, 90] on link "單日預約紀錄" at bounding box center [36, 91] width 67 height 17
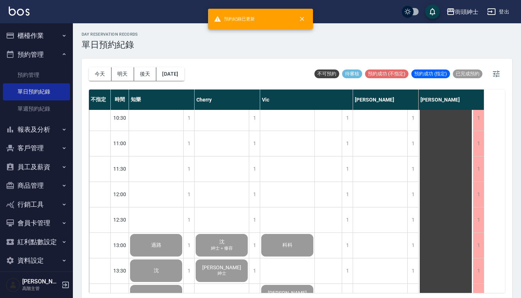
scroll to position [40, 0]
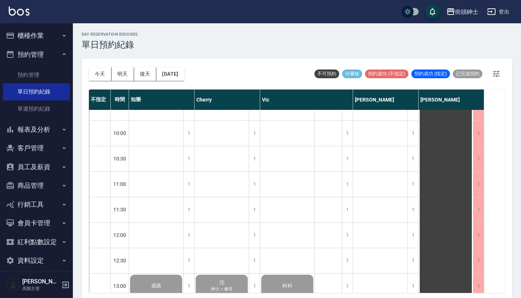
click at [48, 34] on button "櫃檯作業" at bounding box center [36, 35] width 67 height 19
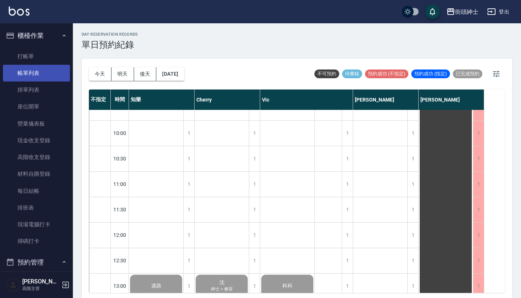
click at [51, 78] on link "帳單列表" at bounding box center [36, 73] width 67 height 17
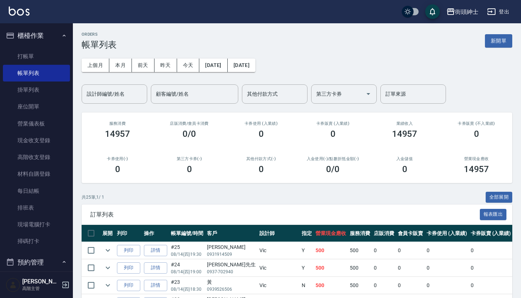
click at [42, 32] on button "櫃檯作業" at bounding box center [36, 35] width 67 height 19
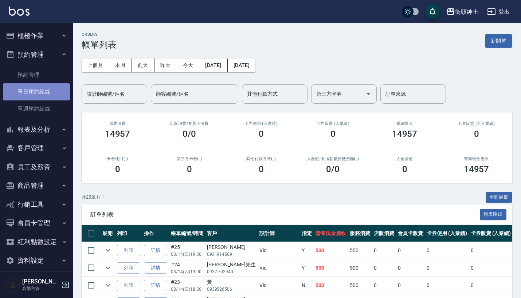
click at [46, 88] on link "單日預約紀錄" at bounding box center [36, 91] width 67 height 17
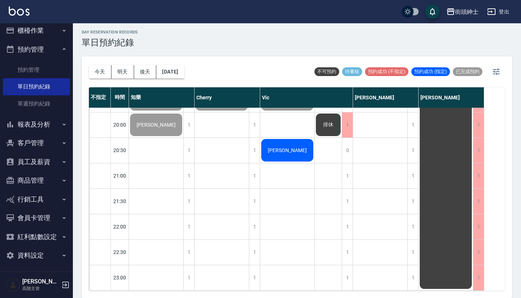
scroll to position [2, 0]
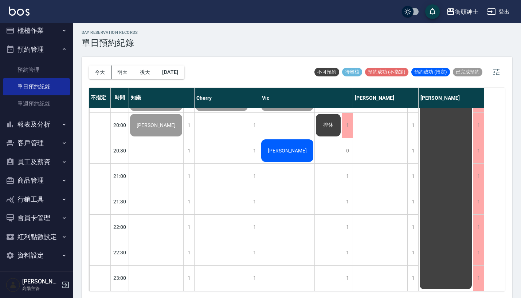
click at [31, 32] on button "櫃檯作業" at bounding box center [36, 30] width 67 height 19
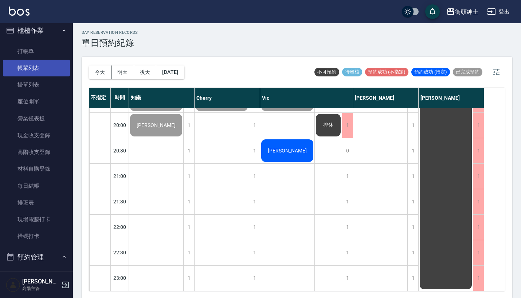
click at [38, 63] on link "帳單列表" at bounding box center [36, 68] width 67 height 17
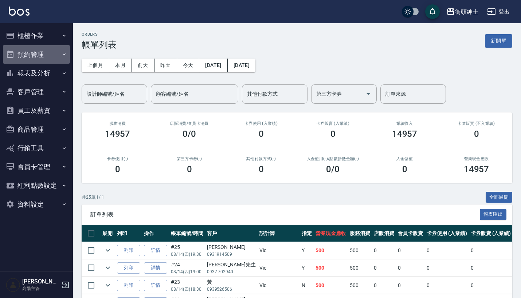
click at [54, 56] on button "預約管理" at bounding box center [36, 54] width 67 height 19
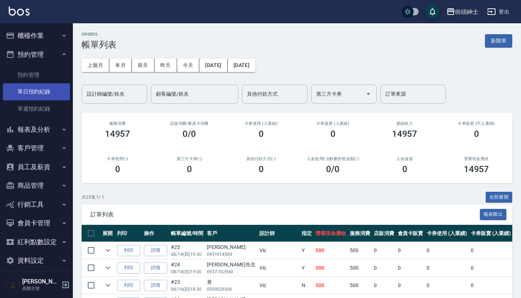
click at [50, 92] on link "單日預約紀錄" at bounding box center [36, 91] width 67 height 17
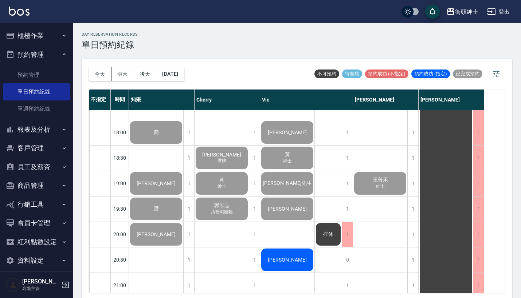
scroll to position [457, 0]
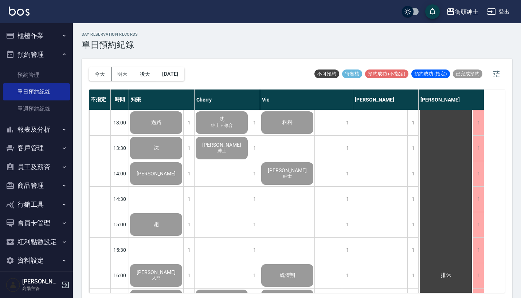
scroll to position [203, 0]
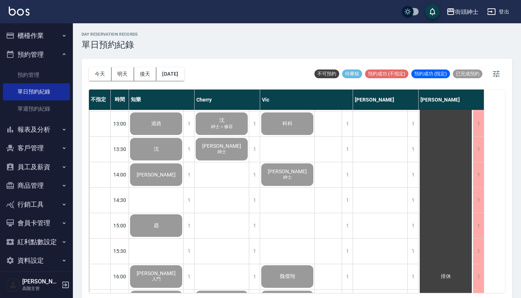
click at [51, 34] on button "櫃檯作業" at bounding box center [36, 35] width 67 height 19
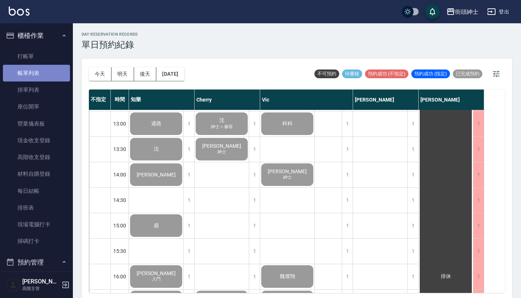
click at [49, 75] on link "帳單列表" at bounding box center [36, 73] width 67 height 17
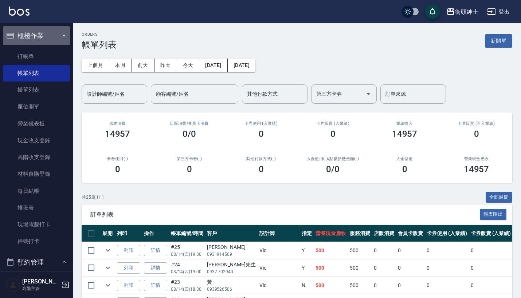
click at [50, 40] on button "櫃檯作業" at bounding box center [36, 35] width 67 height 19
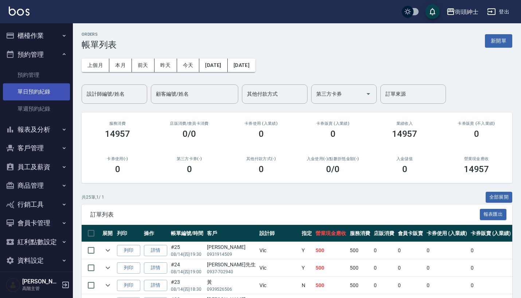
click at [62, 91] on link "單日預約紀錄" at bounding box center [36, 91] width 67 height 17
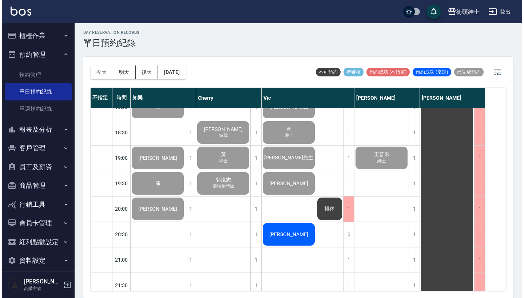
scroll to position [476, 0]
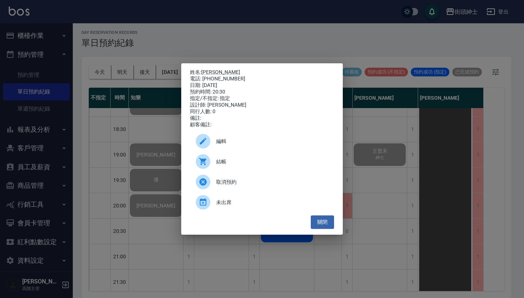
click at [269, 166] on span "結帳" at bounding box center [272, 162] width 112 height 8
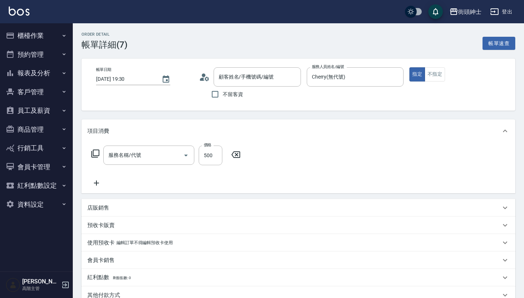
type input "純美容＿入門體驗"
type input "[PERSON_NAME]/0910352489/null"
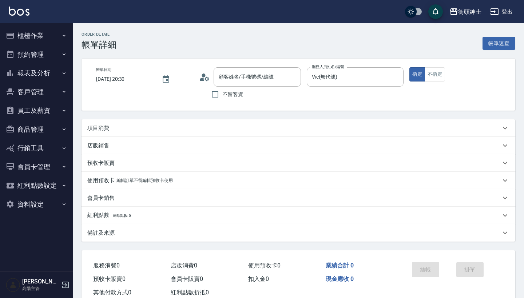
click at [201, 130] on div "項目消費" at bounding box center [294, 129] width 414 height 8
type input "[PERSON_NAME]/0912883876/null"
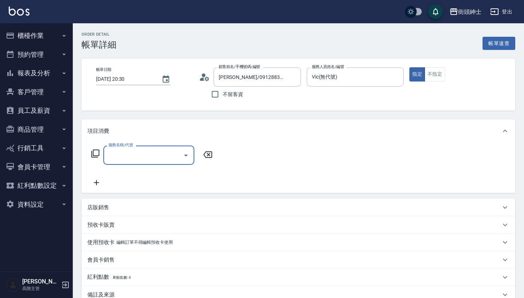
click at [161, 148] on div "服務名稱/代號" at bounding box center [148, 155] width 91 height 19
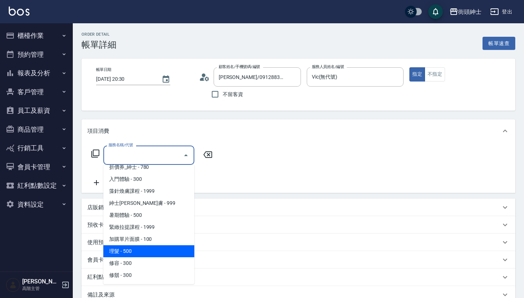
scroll to position [31, 0]
click at [160, 255] on span "理髮 - 500" at bounding box center [148, 251] width 91 height 12
type input "理髮(A02)"
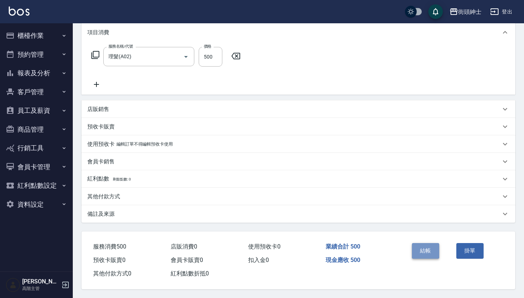
click at [433, 243] on button "結帳" at bounding box center [425, 250] width 27 height 15
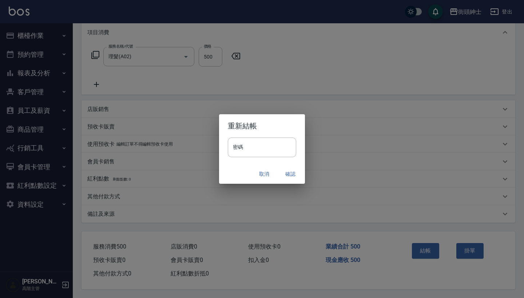
click at [293, 172] on button "確認" at bounding box center [290, 174] width 23 height 13
